Goal: Task Accomplishment & Management: Use online tool/utility

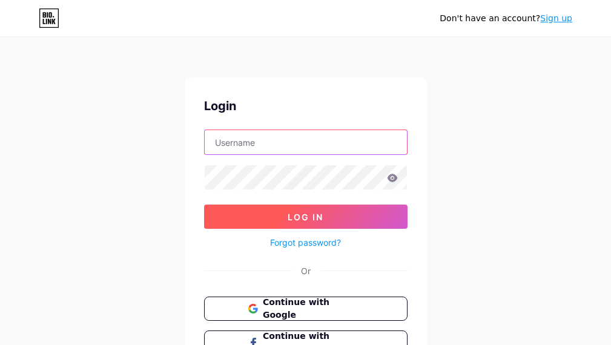
type input "[DOMAIN_NAME][EMAIL_ADDRESS][DOMAIN_NAME]"
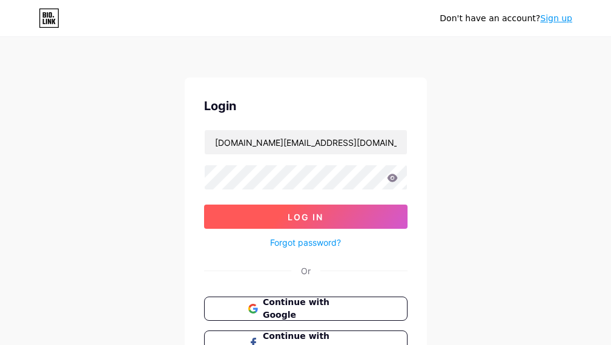
click at [270, 217] on button "Log In" at bounding box center [305, 217] width 203 height 24
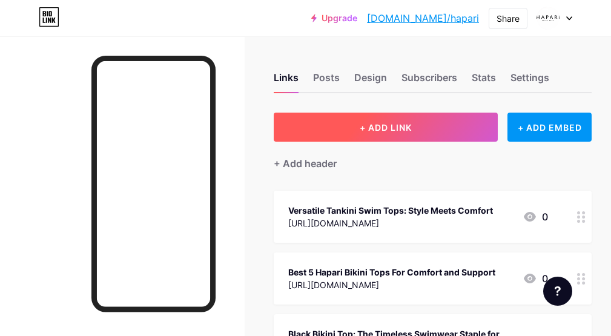
click at [369, 136] on button "+ ADD LINK" at bounding box center [386, 127] width 224 height 29
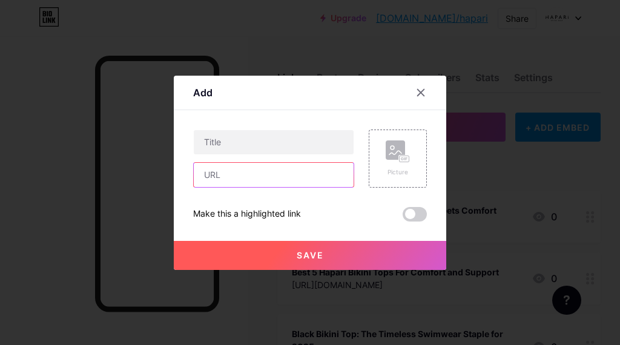
click at [226, 166] on input "text" at bounding box center [274, 175] width 160 height 24
paste input "[URL][EMAIL_ADDRESS][DOMAIN_NAME][DOMAIN_NAME]"
type input "[URL][EMAIL_ADDRESS][DOMAIN_NAME][DOMAIN_NAME]"
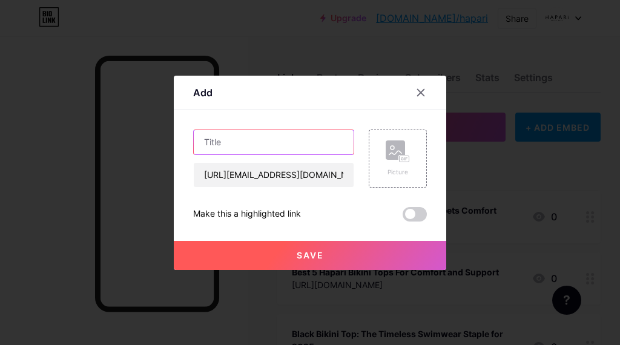
drag, startPoint x: 225, startPoint y: 150, endPoint x: 221, endPoint y: 142, distance: 8.7
click at [225, 149] on input "text" at bounding box center [274, 142] width 160 height 24
paste input "5 Reasons to Love Tankini Bottoms This Summer"
type input "5 Reasons to Love Tankini Bottoms This Summer"
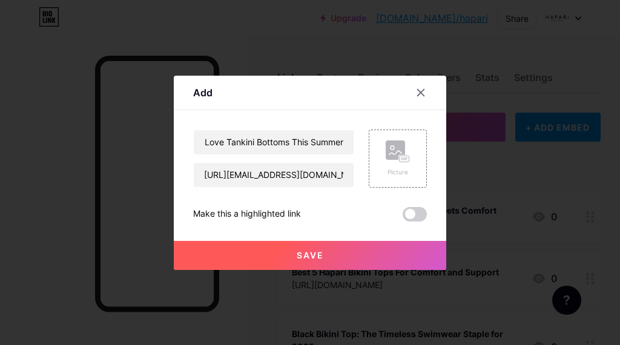
click at [293, 253] on button "Save" at bounding box center [310, 255] width 273 height 29
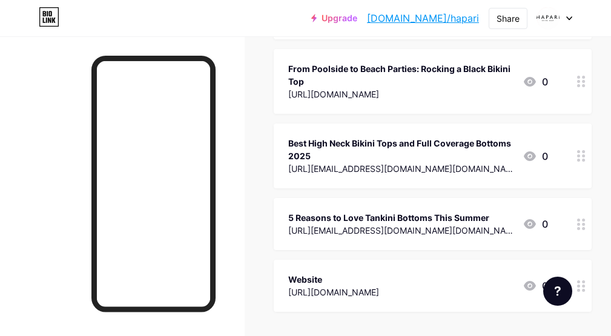
scroll to position [1744, 0]
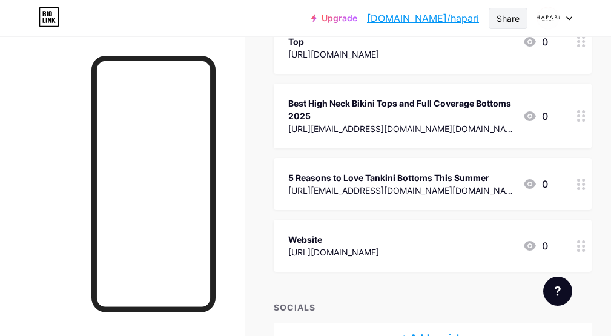
click at [506, 19] on div "Share" at bounding box center [508, 18] width 23 height 13
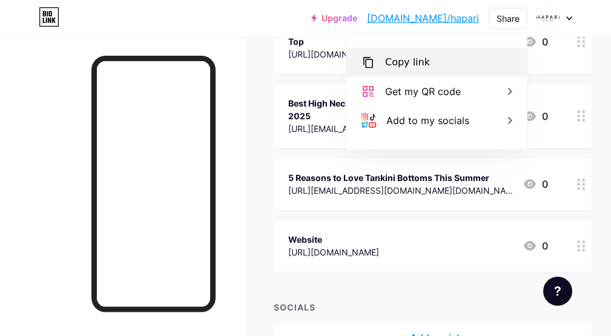
click at [406, 63] on div "Copy link" at bounding box center [407, 62] width 45 height 15
